Goal: Information Seeking & Learning: Find specific fact

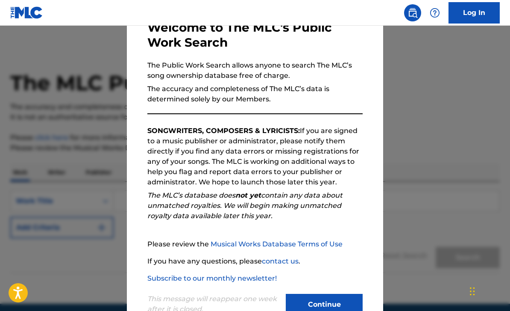
scroll to position [53, 0]
click at [348, 297] on button "Continue" at bounding box center [324, 304] width 77 height 21
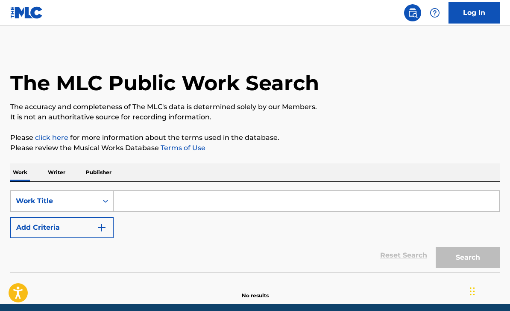
click at [355, 206] on input "Search Form" at bounding box center [307, 201] width 386 height 21
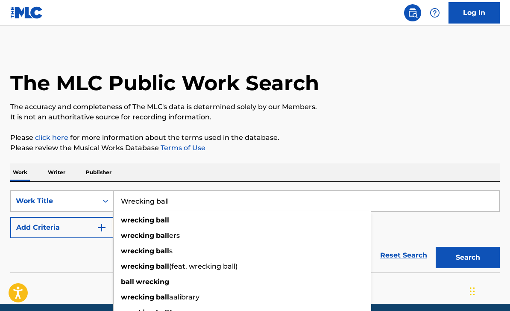
type input "Wrecking ball"
click at [468, 257] on button "Search" at bounding box center [468, 257] width 64 height 21
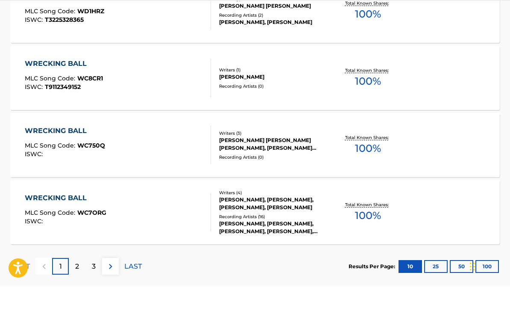
scroll to position [689, 0]
click at [490, 284] on button "100" at bounding box center [487, 290] width 23 height 13
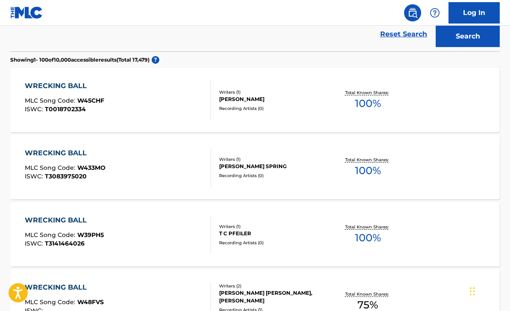
scroll to position [0, 0]
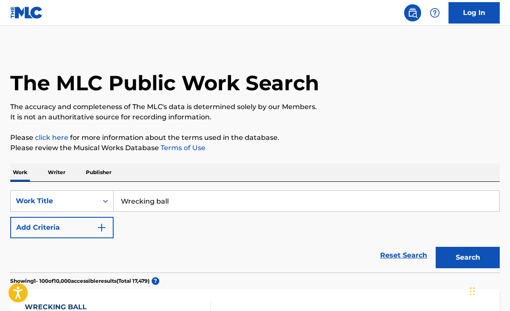
click at [103, 229] on img "Search Form" at bounding box center [102, 227] width 10 height 10
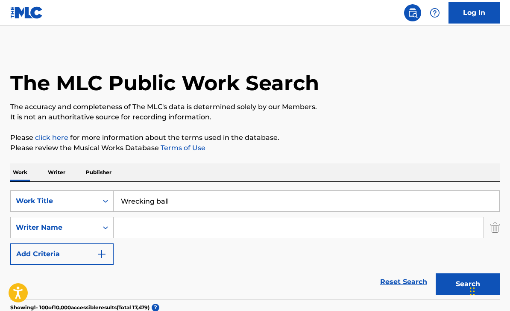
click at [179, 233] on input "Search Form" at bounding box center [299, 227] width 370 height 21
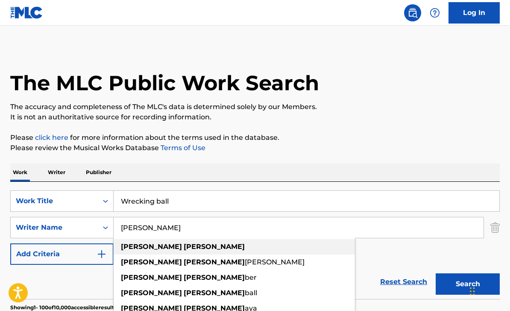
click at [248, 247] on div "[PERSON_NAME]" at bounding box center [234, 246] width 241 height 15
type input "[PERSON_NAME]"
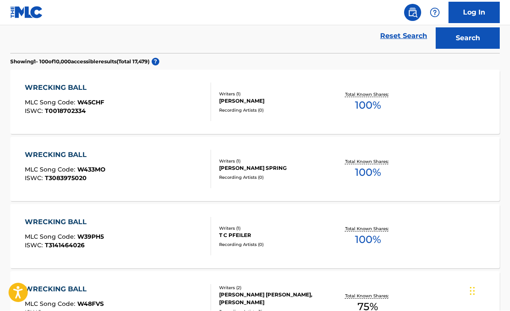
scroll to position [242, 0]
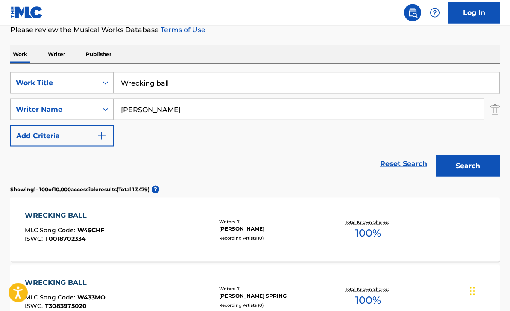
click at [468, 171] on button "Search" at bounding box center [468, 165] width 64 height 21
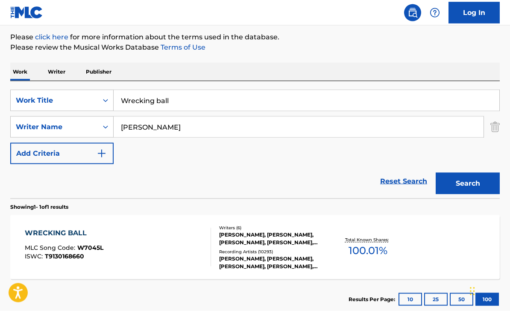
scroll to position [101, 0]
click at [305, 236] on div "[PERSON_NAME], [PERSON_NAME], [PERSON_NAME], [PERSON_NAME], [PERSON_NAME] [PERS…" at bounding box center [273, 237] width 108 height 15
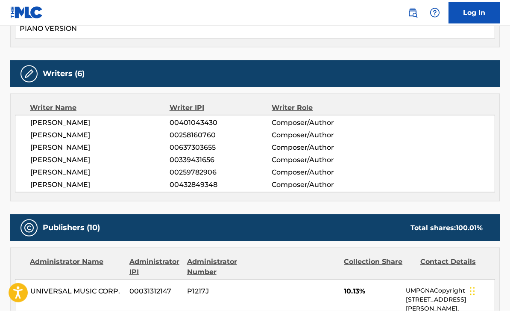
scroll to position [319, 0]
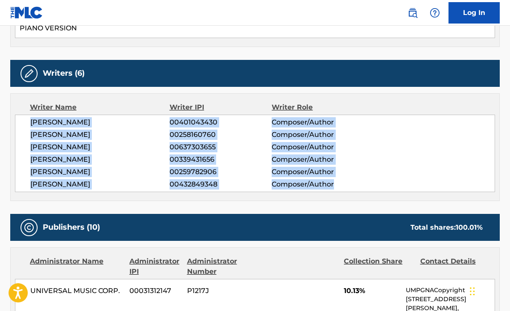
click at [438, 153] on div "[PERSON_NAME] 00401043430 Composer/Author [PERSON_NAME] 00258160760 Composer/Au…" at bounding box center [255, 153] width 480 height 77
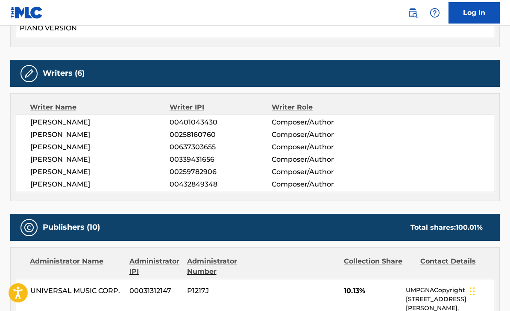
click at [38, 123] on span "[PERSON_NAME]" at bounding box center [99, 122] width 139 height 10
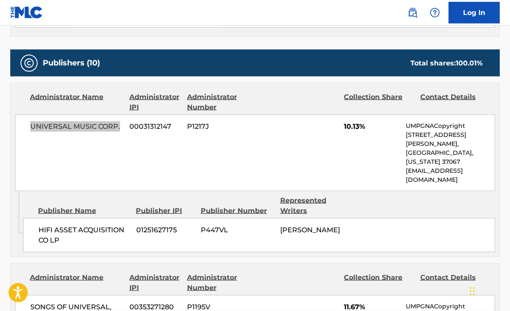
scroll to position [499, 0]
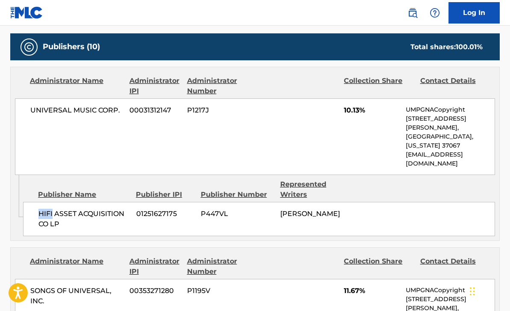
click at [140, 214] on div "HIFI ASSET ACQUISITION CO LP 01251627175 P447VL [PERSON_NAME]" at bounding box center [259, 219] width 472 height 34
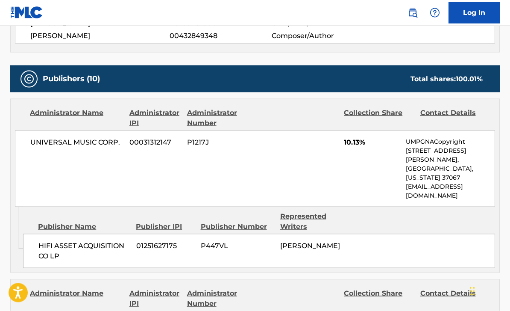
scroll to position [469, 0]
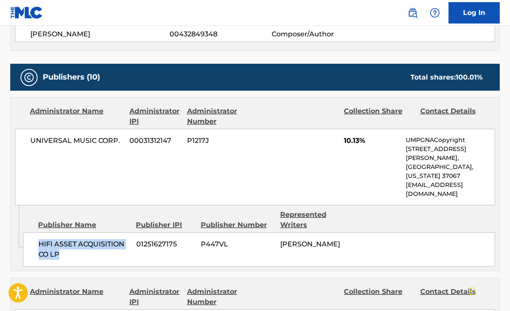
copy span "HIFI ASSET ACQUISITION CO LP"
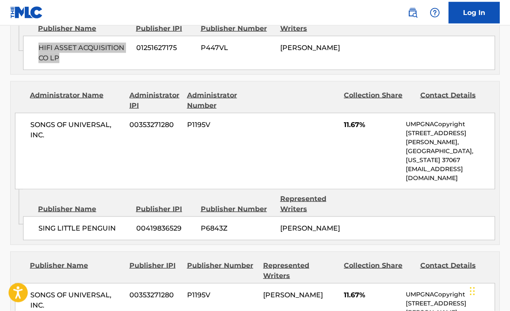
scroll to position [666, 0]
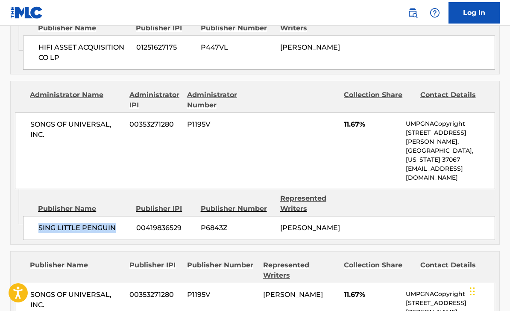
copy span "SING LITTLE PENGUIN"
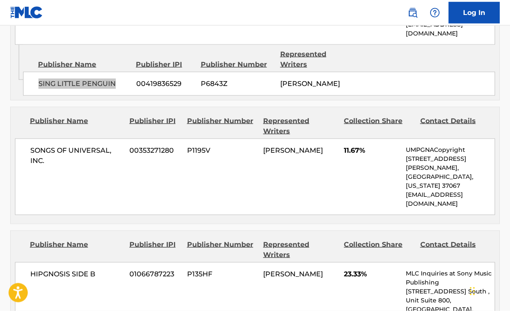
scroll to position [810, 0]
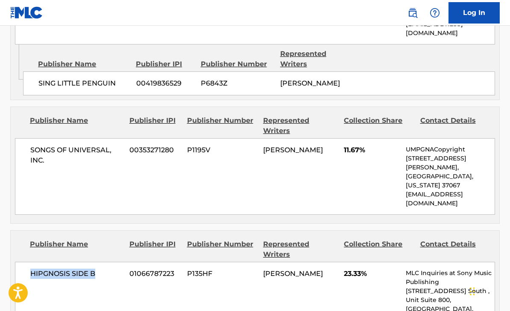
copy span "HIPGNOSIS SIDE B"
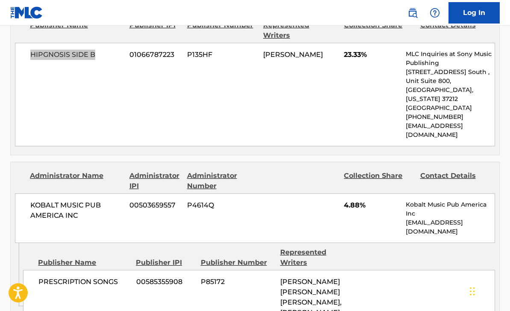
scroll to position [1030, 0]
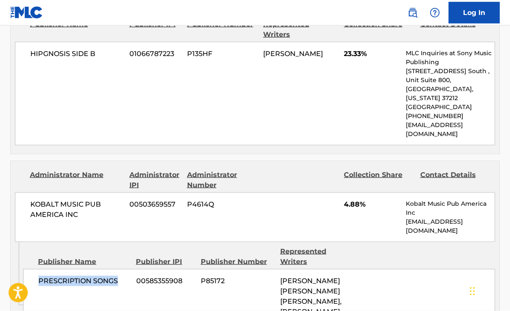
copy span "PRESCRIPTION SONGS"
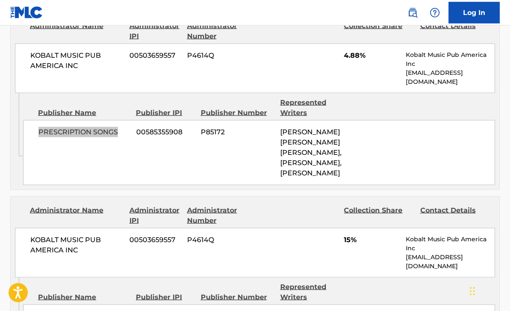
scroll to position [1179, 0]
copy span "KASZ MONEY PUB"
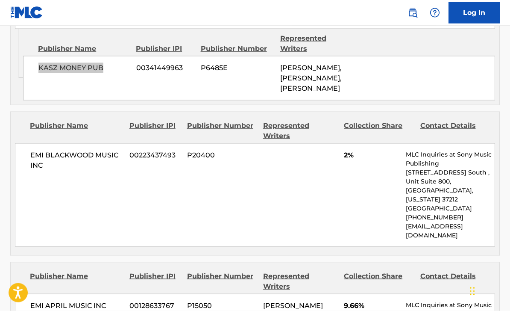
scroll to position [1427, 0]
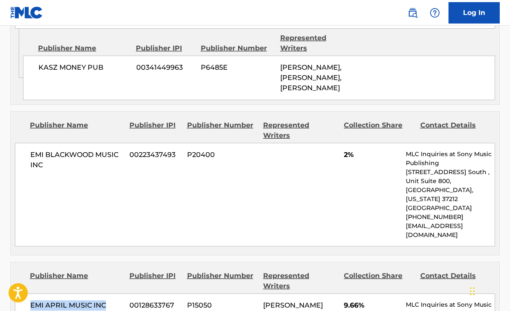
copy span "EMI APRIL MUSIC INC"
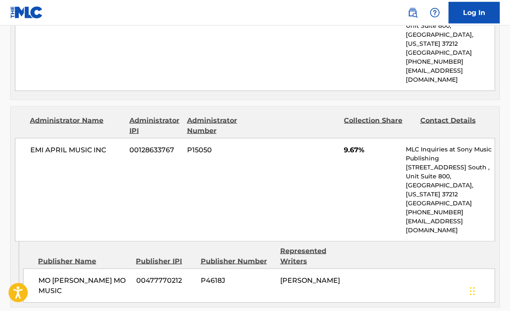
scroll to position [1742, 0]
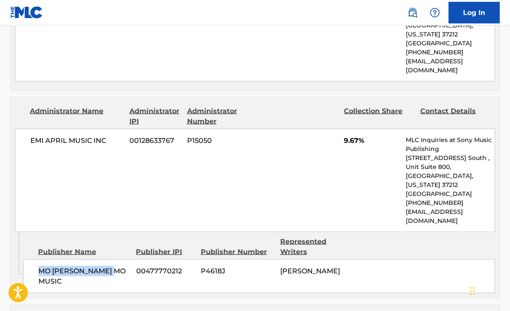
copy span "MO [PERSON_NAME] MO MUSIC"
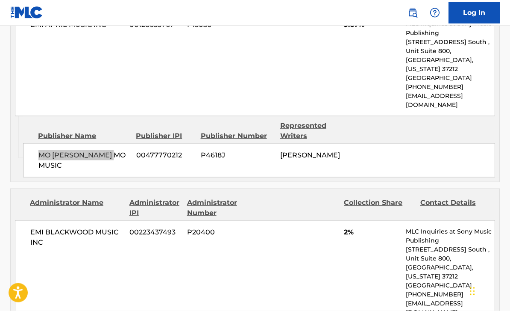
scroll to position [1860, 0]
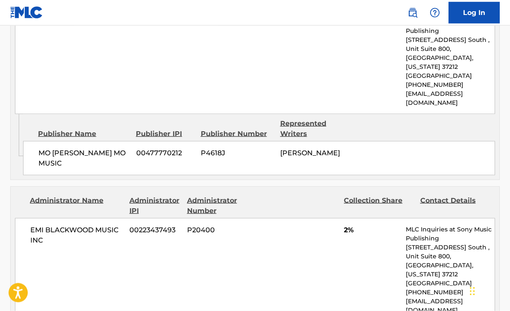
copy span "SONGS OF 3PM PUBLISHING"
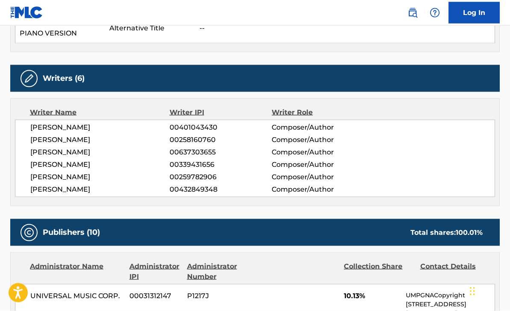
scroll to position [314, 0]
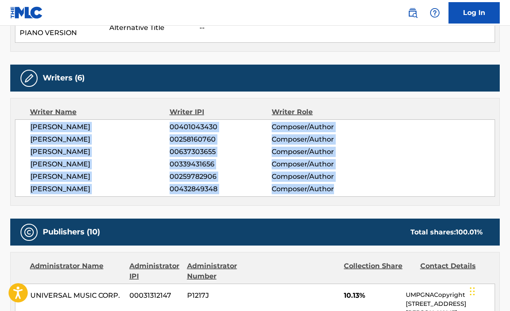
copy div "[PERSON_NAME] 00401043430 Composer/Author [PERSON_NAME] 00258160760 Composer/Au…"
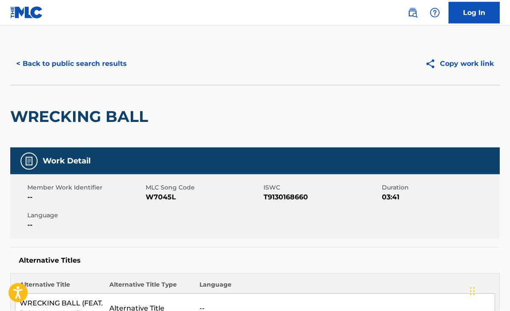
scroll to position [0, 0]
